Goal: Find contact information: Find contact information

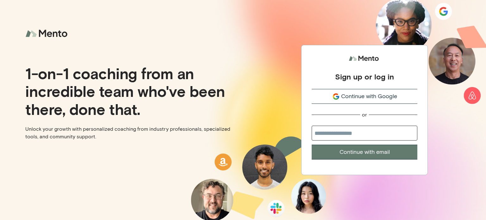
click at [333, 132] on input "email" at bounding box center [364, 133] width 106 height 15
click at [0, 219] on com-1password-button at bounding box center [0, 220] width 0 height 0
type input "**********"
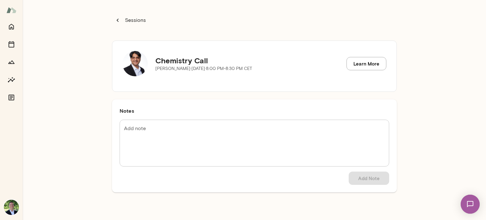
click at [157, 150] on textarea "Add note" at bounding box center [254, 143] width 261 height 36
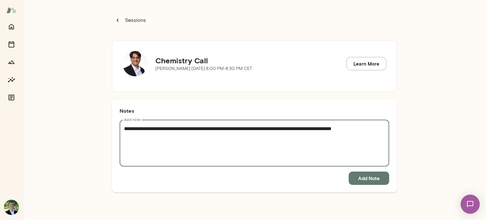
click at [179, 130] on textarea "**********" at bounding box center [254, 143] width 261 height 36
click at [218, 148] on textarea "**********" at bounding box center [254, 143] width 261 height 36
type textarea "**********"
click at [386, 125] on div "**********" at bounding box center [254, 143] width 269 height 47
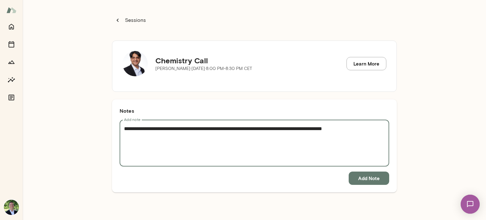
click at [374, 128] on textarea "**********" at bounding box center [254, 143] width 261 height 36
click at [371, 181] on button "Add Note" at bounding box center [368, 177] width 40 height 13
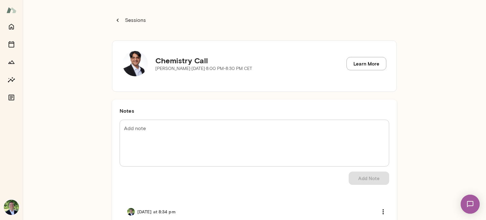
scroll to position [39, 0]
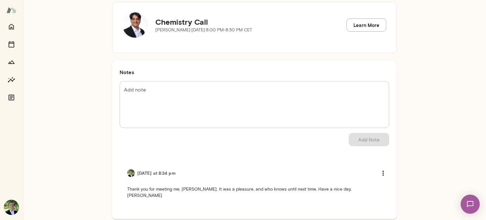
click at [197, 189] on p "Thank you for meeting me, [PERSON_NAME]. It was a pleasure, and who knows until…" at bounding box center [254, 192] width 254 height 13
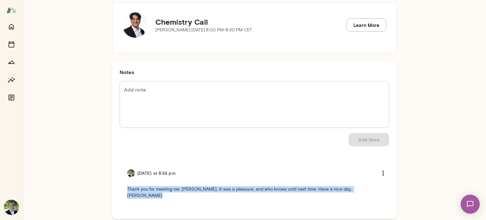
click at [197, 189] on p "Thank you for meeting me, [PERSON_NAME]. It was a pleasure, and who knows until…" at bounding box center [254, 192] width 254 height 13
copy div "Thank you for meeting me, [PERSON_NAME]. It was a pleasure, and who knows until…"
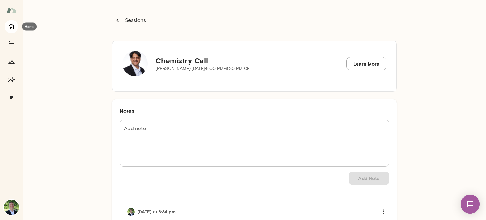
click at [12, 24] on icon "Home" at bounding box center [12, 27] width 8 height 8
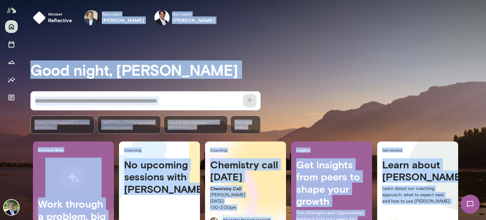
click at [227, 53] on div "Good night, [PERSON_NAME] * ​ ​ I want to find more time to think of new ideas …" at bounding box center [257, 157] width 455 height 239
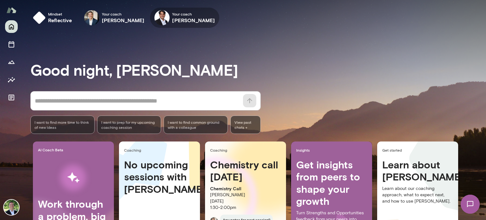
click at [0, 0] on icon "button" at bounding box center [0, 0] width 0 height 0
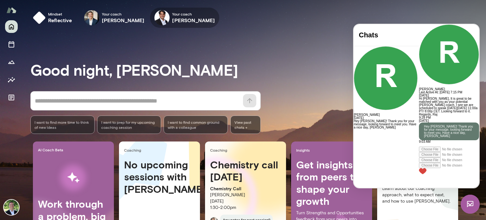
scroll to position [38, 0]
paste div
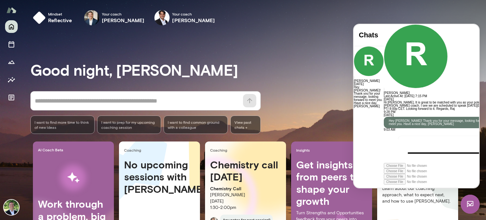
scroll to position [0, 0]
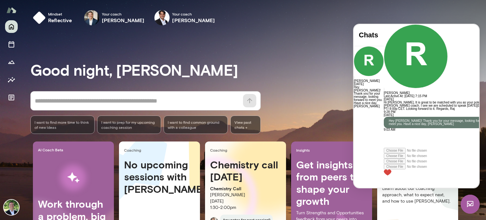
click at [386, 148] on div at bounding box center [441, 139] width 115 height 16
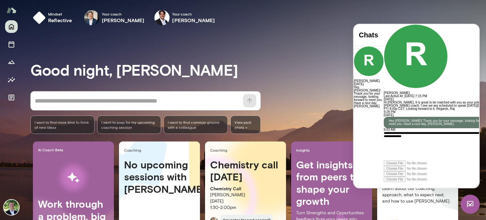
click at [384, 182] on icon at bounding box center [384, 182] width 0 height 0
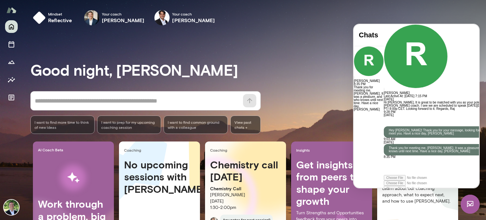
scroll to position [8, 0]
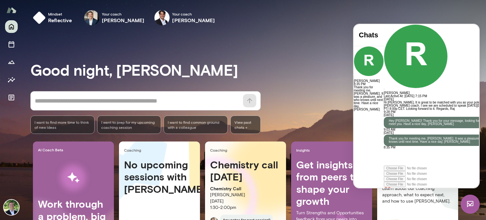
click at [246, 53] on div "Good night, [PERSON_NAME] * ​ ​ I want to find more time to think of new ideas …" at bounding box center [257, 157] width 455 height 239
click at [9, 124] on div at bounding box center [11, 120] width 23 height 200
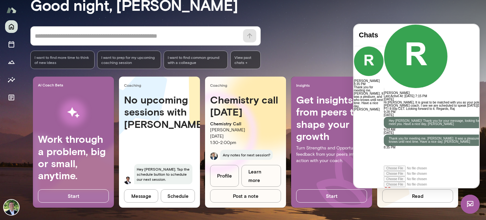
scroll to position [64, 0]
click at [451, 21] on div "Good night, [PERSON_NAME] * ​ ​ I want to find more time to think of new ideas …" at bounding box center [257, 92] width 455 height 239
click at [321, 16] on div "Good night, [PERSON_NAME] * ​ ​ I want to find more time to think of new ideas …" at bounding box center [257, 92] width 455 height 239
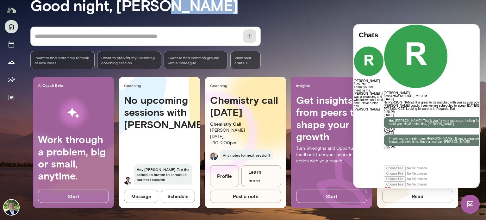
click at [321, 16] on div "Good night, [PERSON_NAME] * ​ ​ I want to find more time to think of new ideas …" at bounding box center [257, 92] width 455 height 239
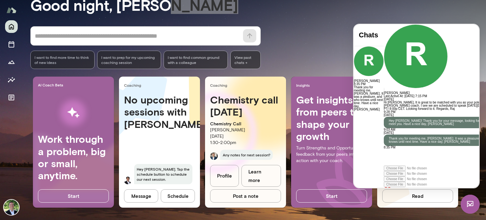
click at [472, 206] on img at bounding box center [469, 203] width 19 height 19
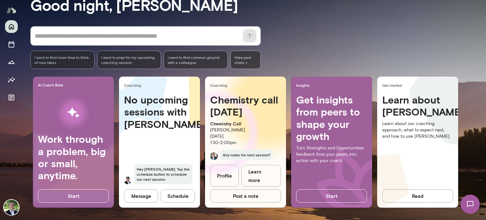
click at [180, 153] on div "No upcoming sessions with [PERSON_NAME] Hey [PERSON_NAME]. Tap the schedule but…" at bounding box center [159, 143] width 81 height 98
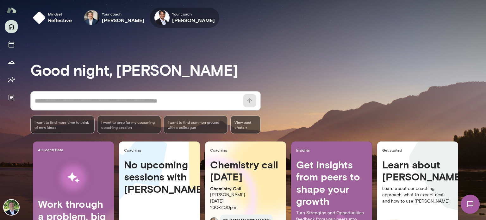
click at [0, 0] on icon "button" at bounding box center [0, 0] width 0 height 0
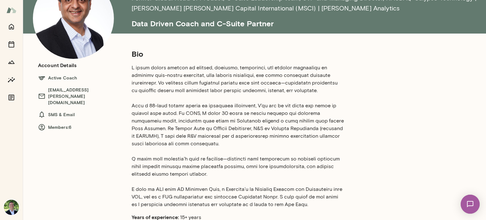
scroll to position [48, 0]
click at [193, 87] on p at bounding box center [238, 136] width 212 height 144
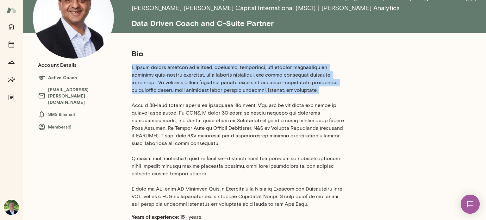
click at [193, 87] on p at bounding box center [238, 136] width 212 height 144
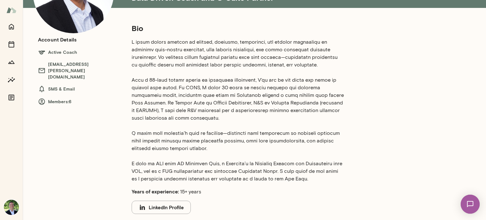
click at [227, 107] on p at bounding box center [238, 110] width 212 height 144
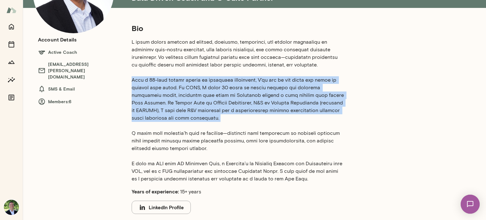
click at [227, 107] on p at bounding box center [238, 110] width 212 height 144
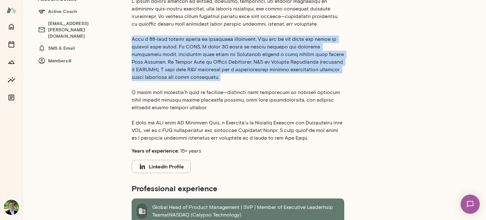
scroll to position [114, 0]
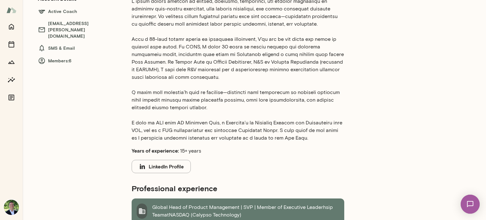
click at [195, 102] on p at bounding box center [238, 69] width 212 height 144
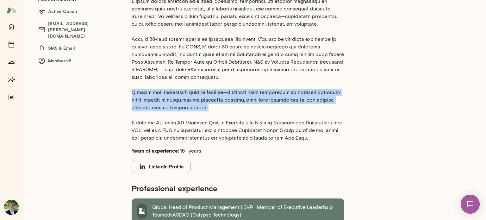
click at [195, 102] on p at bounding box center [238, 69] width 212 height 144
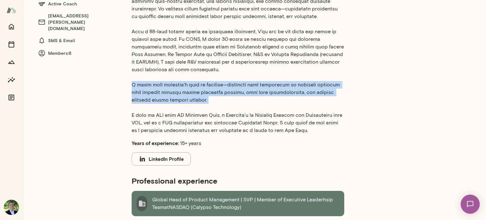
scroll to position [121, 0]
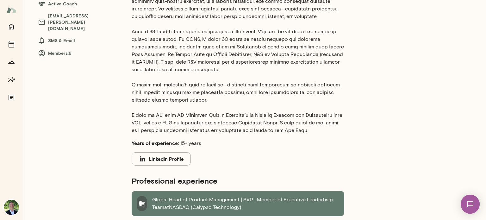
click at [318, 138] on section "Bio Years of experience: 15+ years LinkedIn Profile" at bounding box center [238, 70] width 212 height 191
click at [237, 124] on p at bounding box center [238, 62] width 212 height 144
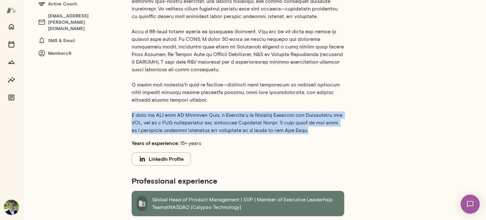
click at [237, 124] on p at bounding box center [238, 62] width 212 height 144
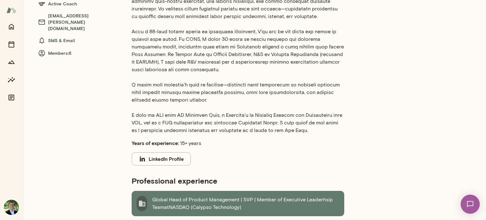
click at [264, 151] on section "Bio Years of experience: 15+ years LinkedIn Profile" at bounding box center [238, 70] width 212 height 191
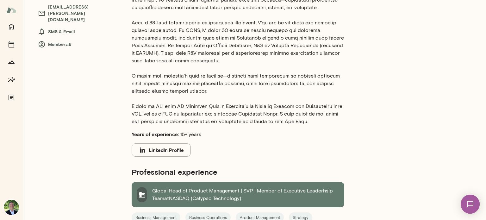
scroll to position [133, 0]
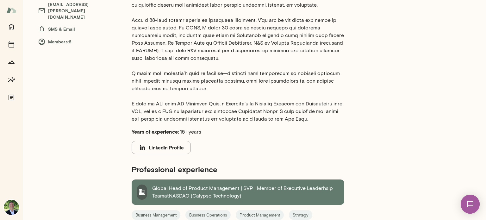
click at [312, 122] on p at bounding box center [238, 51] width 212 height 144
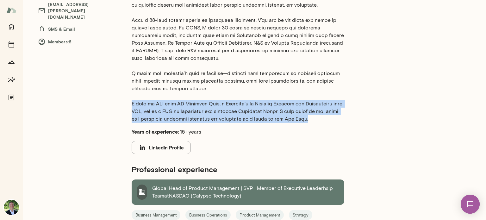
click at [312, 122] on p at bounding box center [238, 51] width 212 height 144
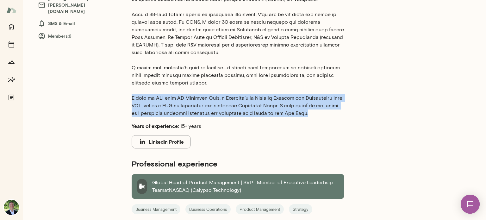
scroll to position [139, 0]
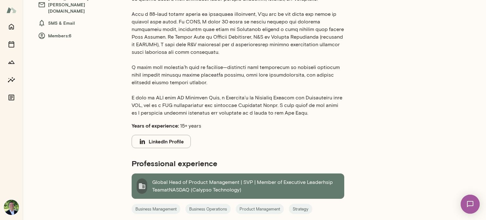
click at [321, 135] on div "LinkedIn Profile" at bounding box center [238, 141] width 212 height 13
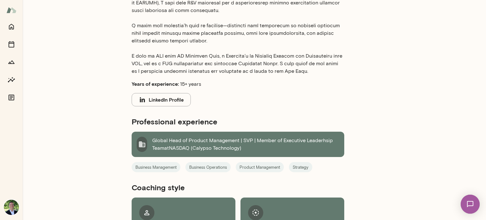
scroll to position [216, 0]
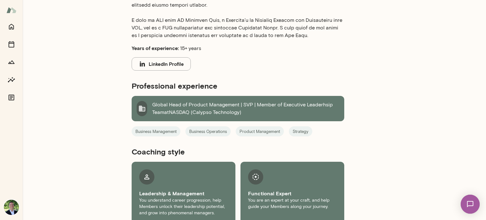
click at [154, 66] on button "LinkedIn Profile" at bounding box center [161, 63] width 59 height 13
